Goal: Task Accomplishment & Management: Use online tool/utility

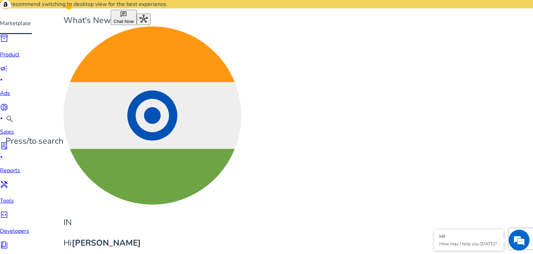
type input "**********"
click at [8, 73] on span "campaign" at bounding box center [4, 68] width 8 height 8
